Goal: Transaction & Acquisition: Purchase product/service

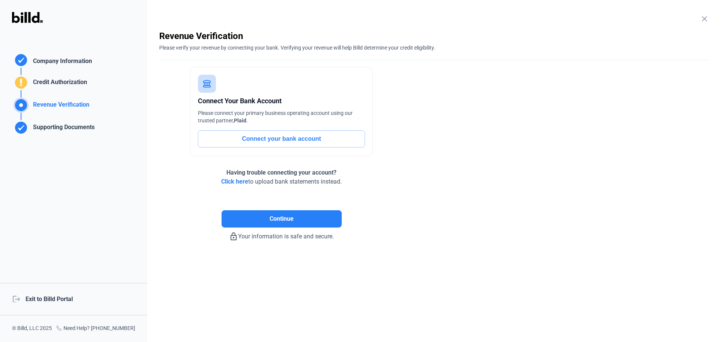
click at [69, 300] on div "logout Exit to Billd Portal" at bounding box center [73, 299] width 147 height 32
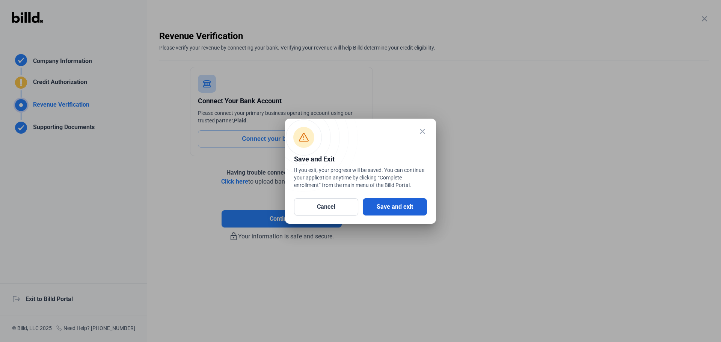
click at [402, 202] on button "Save and exit" at bounding box center [395, 206] width 64 height 17
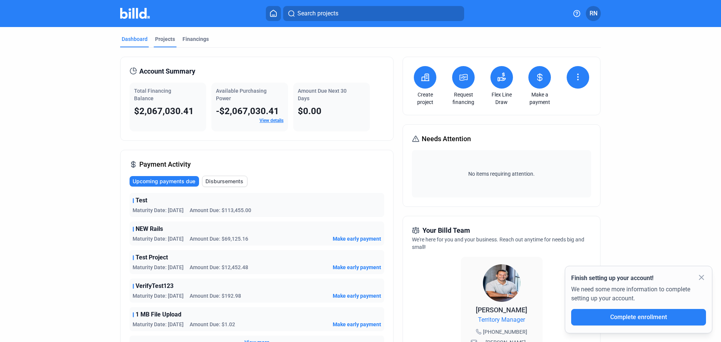
click at [172, 40] on div "Projects" at bounding box center [165, 39] width 20 height 8
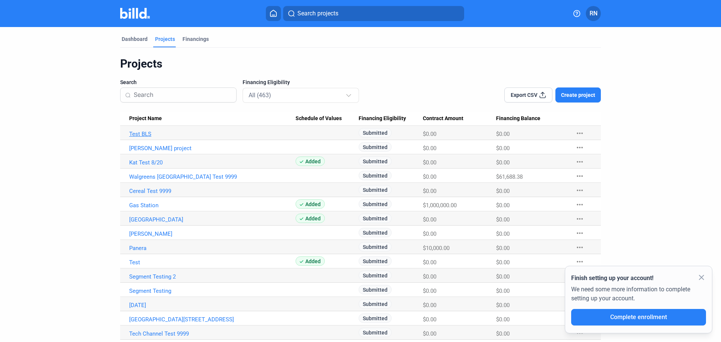
click at [139, 137] on link "Test BLS" at bounding box center [212, 134] width 166 height 7
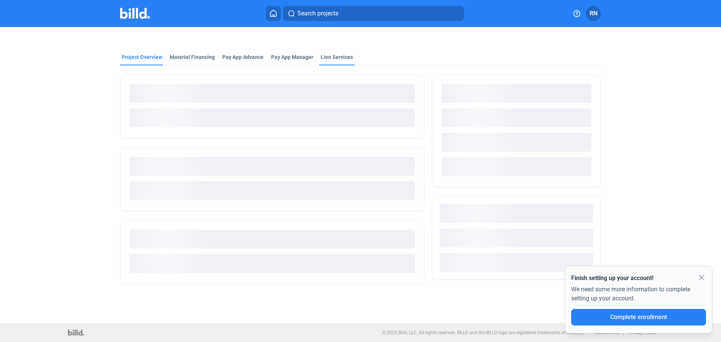
click at [342, 55] on div "Lien Services" at bounding box center [337, 57] width 32 height 8
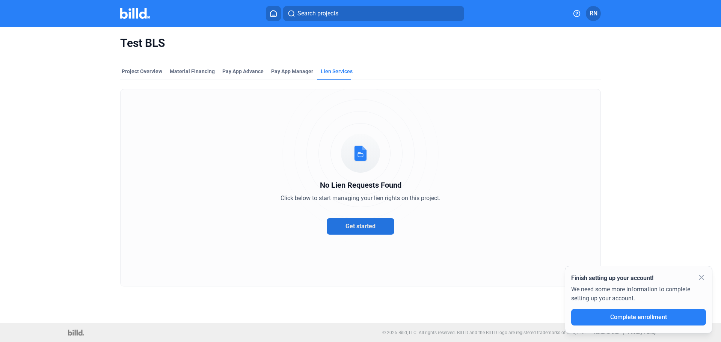
click at [366, 224] on span "Get started" at bounding box center [360, 226] width 30 height 7
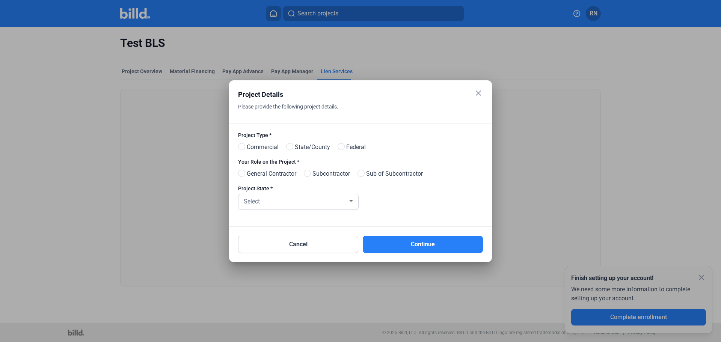
click at [262, 147] on span "Commercial" at bounding box center [261, 147] width 35 height 9
click at [244, 147] on input "Commercial" at bounding box center [241, 147] width 6 height 6
radio input "true"
click at [265, 172] on span "General Contractor" at bounding box center [270, 173] width 53 height 9
click at [244, 172] on input "General Contractor" at bounding box center [241, 174] width 6 height 6
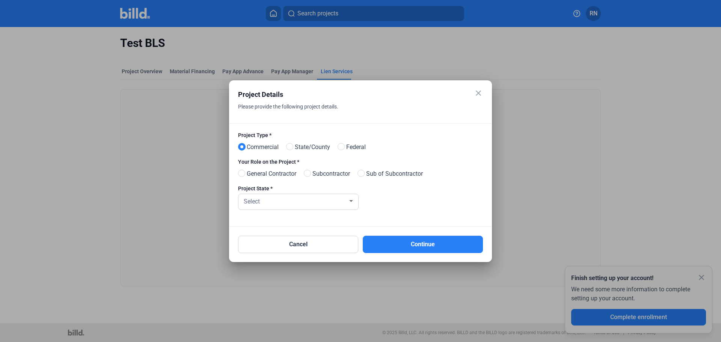
radio input "true"
click at [283, 204] on div "Select" at bounding box center [294, 201] width 105 height 11
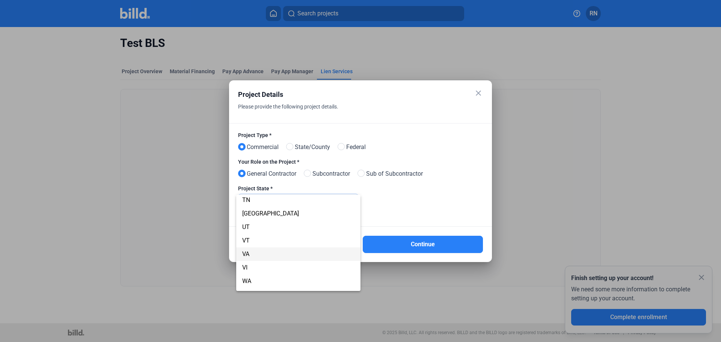
scroll to position [532, 0]
click at [280, 255] on span "[GEOGRAPHIC_DATA]" at bounding box center [298, 251] width 112 height 14
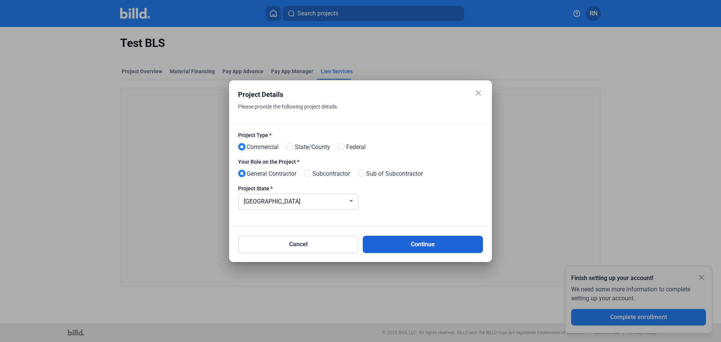
click at [417, 246] on button "Continue" at bounding box center [423, 244] width 120 height 17
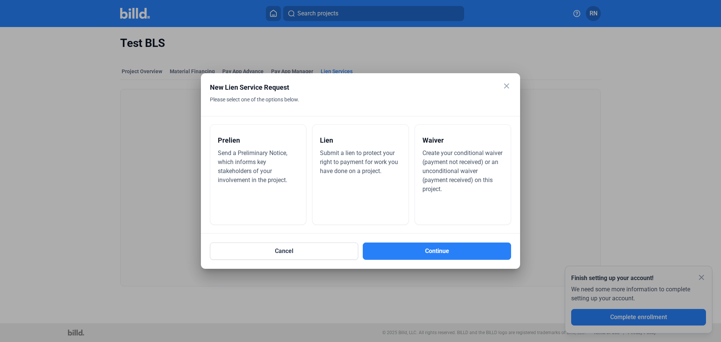
click at [271, 170] on span "Send a Preliminary Notice, which informs key stakeholders of your involvement i…" at bounding box center [252, 166] width 69 height 34
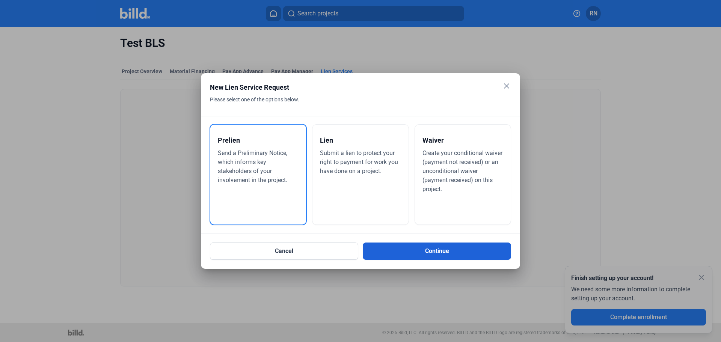
click at [424, 250] on button "Continue" at bounding box center [437, 251] width 148 height 17
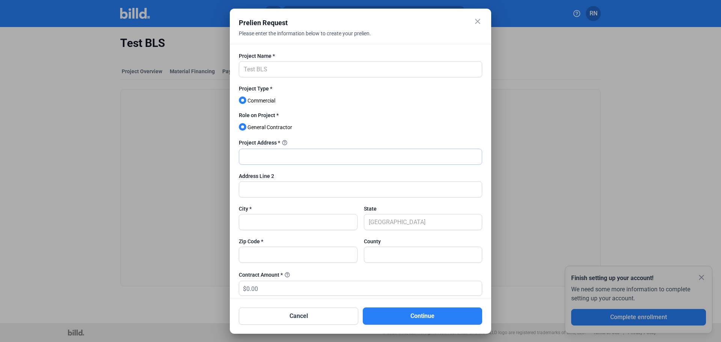
click at [272, 157] on input "text" at bounding box center [360, 156] width 243 height 15
type input "Test"
click at [264, 185] on input "text" at bounding box center [360, 189] width 243 height 15
click at [448, 315] on button "Continue" at bounding box center [422, 315] width 119 height 17
click at [276, 224] on input "text" at bounding box center [298, 221] width 118 height 15
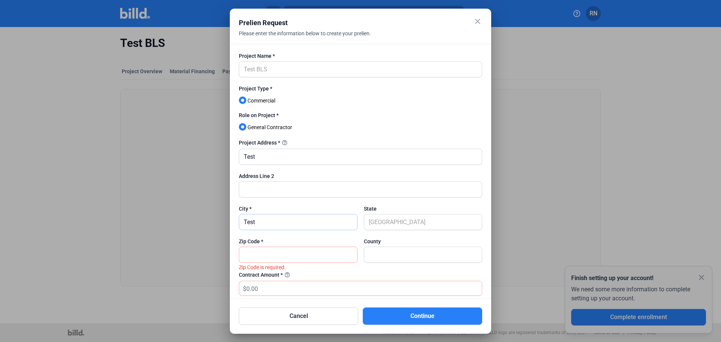
type input "Test"
click at [253, 258] on input "text" at bounding box center [298, 254] width 118 height 15
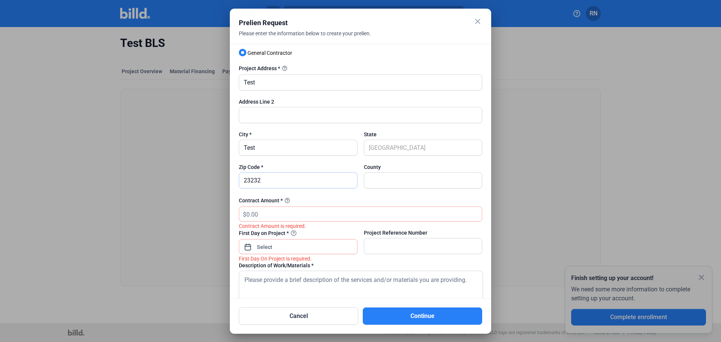
scroll to position [75, 0]
type input "23232"
click at [288, 215] on input "text" at bounding box center [363, 213] width 235 height 15
type input "222"
click at [299, 249] on div "close Prelien Request Please enter the information below to create your prelien…" at bounding box center [360, 171] width 721 height 342
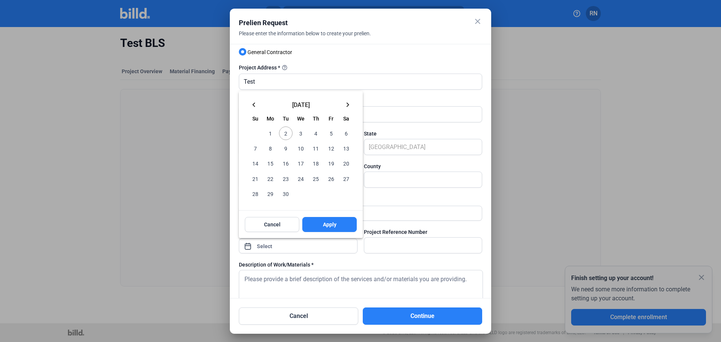
click at [300, 178] on span "24" at bounding box center [301, 179] width 14 height 14
click at [332, 223] on span "Apply" at bounding box center [330, 225] width 14 height 8
type input "[DATE]"
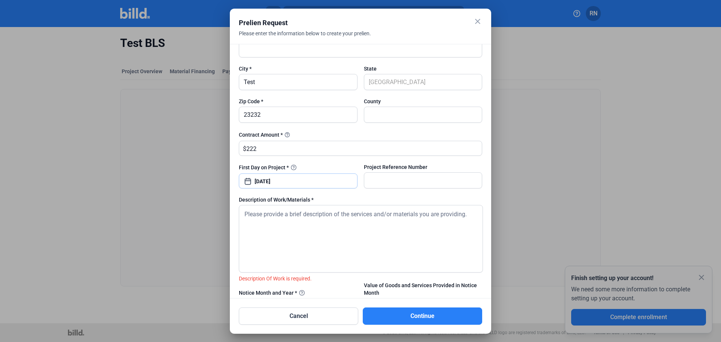
scroll to position [150, 0]
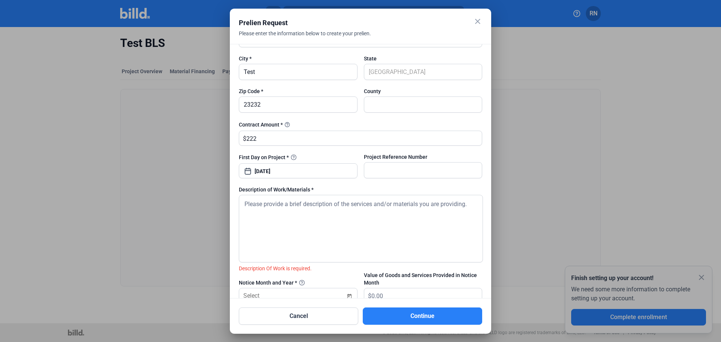
click at [322, 221] on textarea at bounding box center [361, 229] width 244 height 68
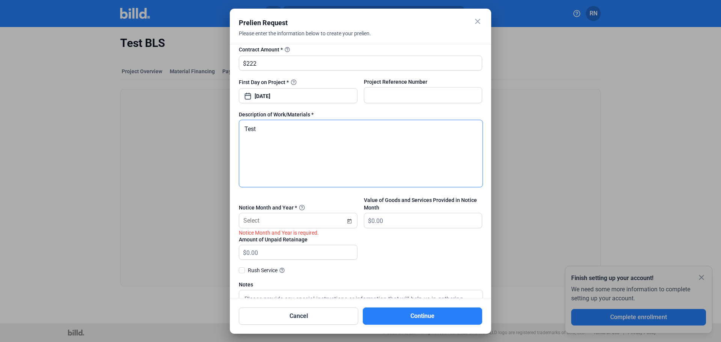
type textarea "Test"
click at [295, 219] on div "close Prelien Request Please enter the information below to create your prelien…" at bounding box center [360, 171] width 721 height 342
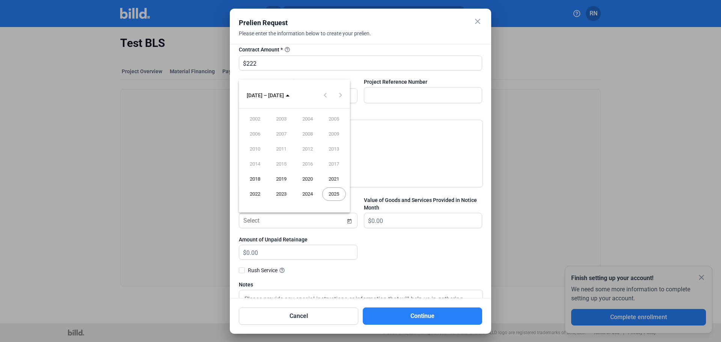
click at [336, 194] on span "2025" at bounding box center [334, 194] width 24 height 14
type input "09/2025"
click at [255, 164] on span "SEP" at bounding box center [255, 164] width 24 height 14
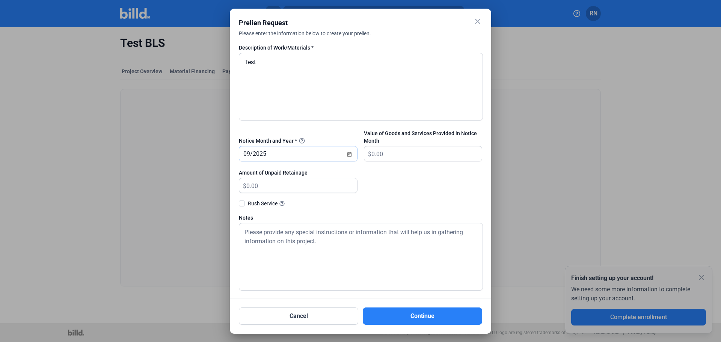
scroll to position [0, 0]
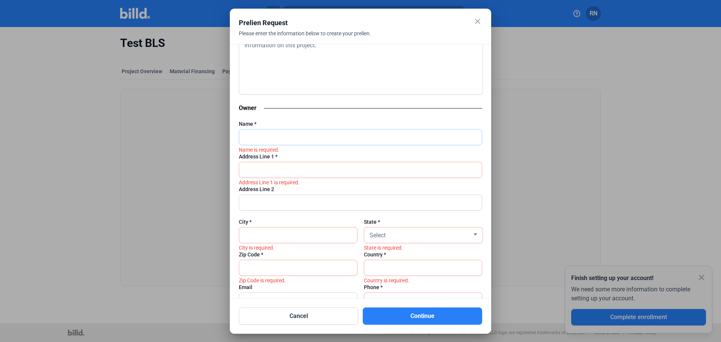
click at [275, 137] on input "text" at bounding box center [360, 137] width 243 height 15
type input "asdf"
click at [259, 168] on input "a" at bounding box center [360, 169] width 243 height 15
type input "asdf"
drag, startPoint x: 276, startPoint y: 234, endPoint x: 282, endPoint y: 234, distance: 6.0
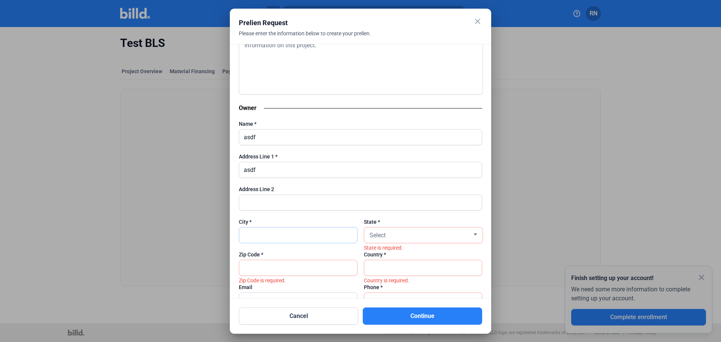
click at [276, 234] on input "text" at bounding box center [298, 234] width 118 height 15
type input "asdf"
click at [402, 234] on div "Select" at bounding box center [420, 234] width 104 height 11
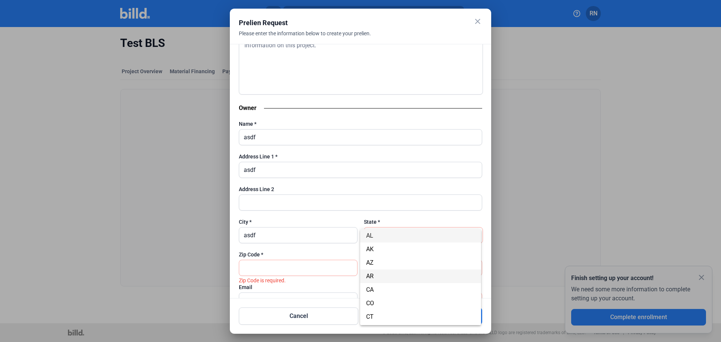
click at [402, 270] on span "AR" at bounding box center [420, 277] width 109 height 14
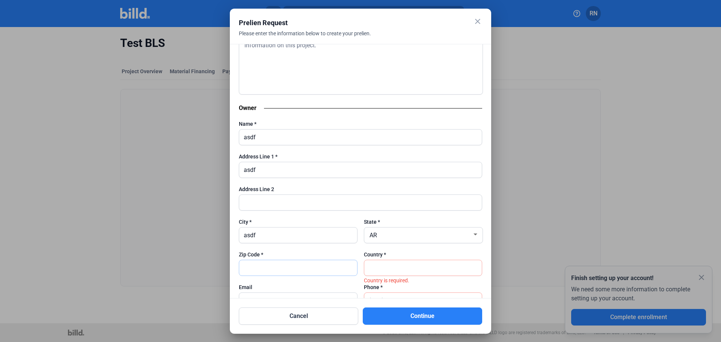
click at [276, 263] on input "text" at bounding box center [298, 267] width 118 height 15
type input "34242"
click at [398, 269] on input "text" at bounding box center [423, 267] width 118 height 15
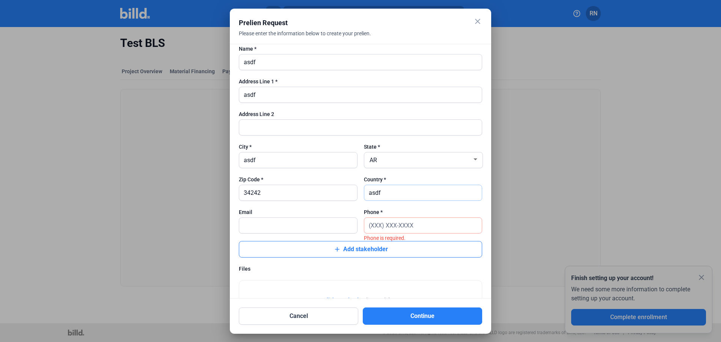
type input "asdf"
click at [395, 222] on input "text" at bounding box center [423, 225] width 118 height 15
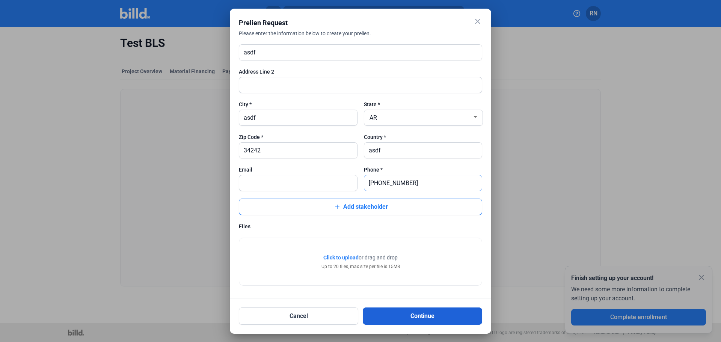
type input "[PHONE_NUMBER]"
click at [409, 315] on button "Continue" at bounding box center [422, 315] width 119 height 17
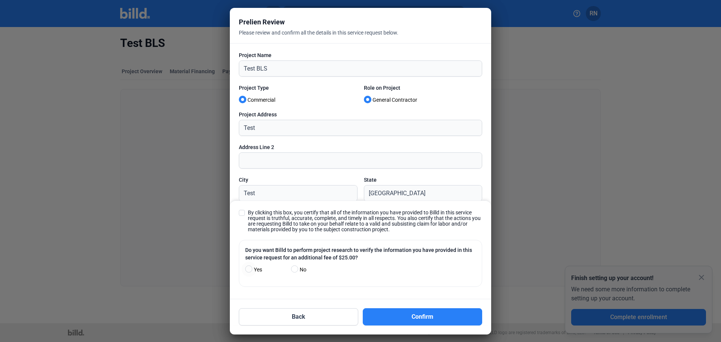
click at [261, 219] on span "By clicking this box, you certify that all of the information you have provided…" at bounding box center [365, 221] width 234 height 23
click at [0, 0] on input "By clicking this box, you certify that all of the information you have provided…" at bounding box center [0, 0] width 0 height 0
click at [256, 270] on span "Yes" at bounding box center [256, 269] width 11 height 9
click at [251, 270] on input "Yes" at bounding box center [248, 270] width 6 height 6
radio input "true"
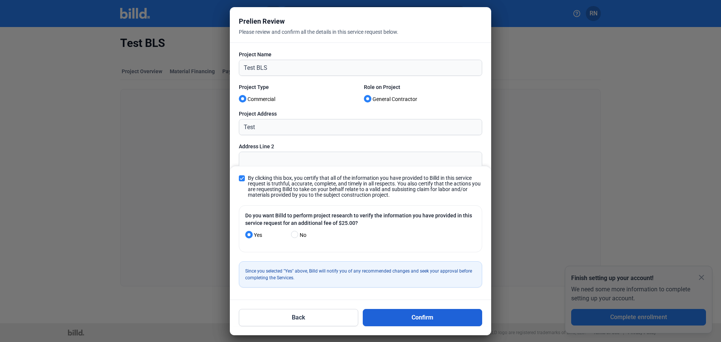
click at [407, 319] on button "Confirm" at bounding box center [422, 317] width 119 height 17
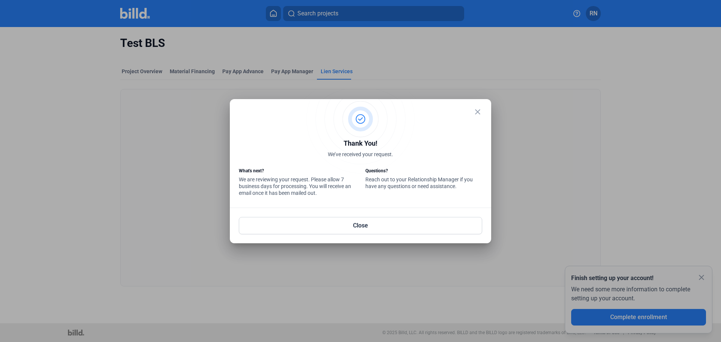
click at [478, 110] on mat-icon "close" at bounding box center [477, 111] width 9 height 9
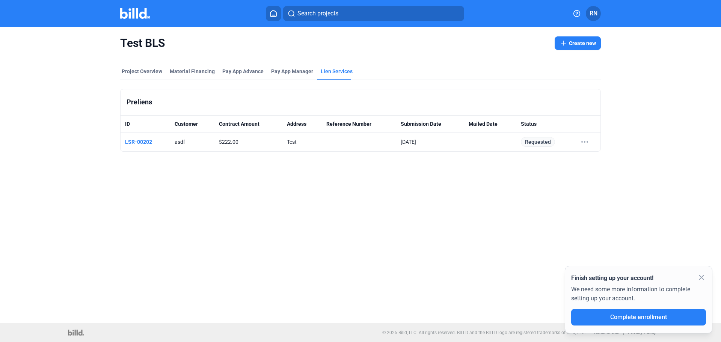
click at [538, 142] on div "Requested" at bounding box center [538, 142] width 34 height 10
click at [448, 148] on td "[DATE]" at bounding box center [430, 142] width 68 height 19
click at [417, 141] on td "[DATE]" at bounding box center [430, 142] width 68 height 19
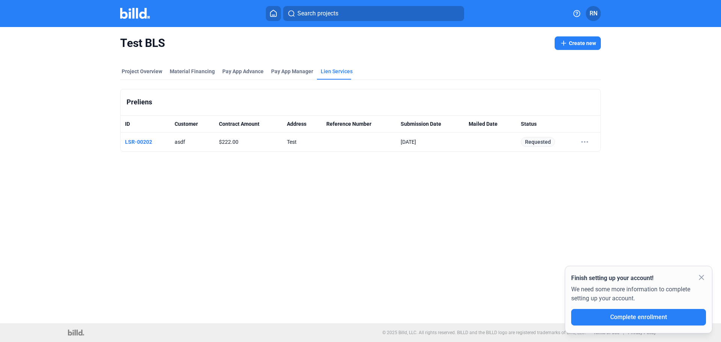
click at [417, 141] on td "[DATE]" at bounding box center [430, 142] width 68 height 19
click at [295, 142] on td "Test" at bounding box center [301, 142] width 39 height 19
click at [147, 143] on link "LSR-00202" at bounding box center [138, 142] width 27 height 6
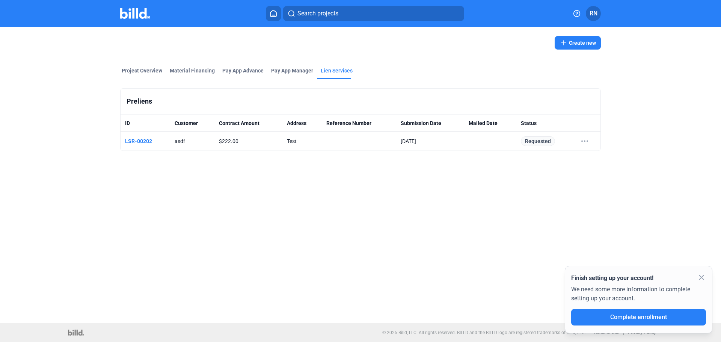
click at [469, 57] on div "Create new" at bounding box center [360, 43] width 481 height 32
